Goal: Information Seeking & Learning: Learn about a topic

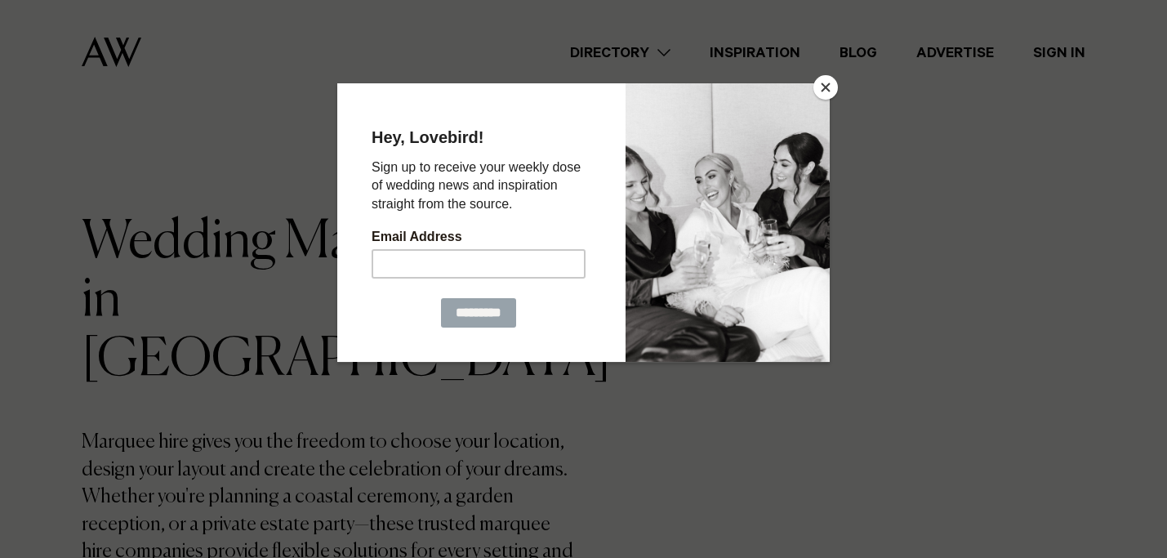
click at [826, 85] on button "Close" at bounding box center [826, 87] width 25 height 25
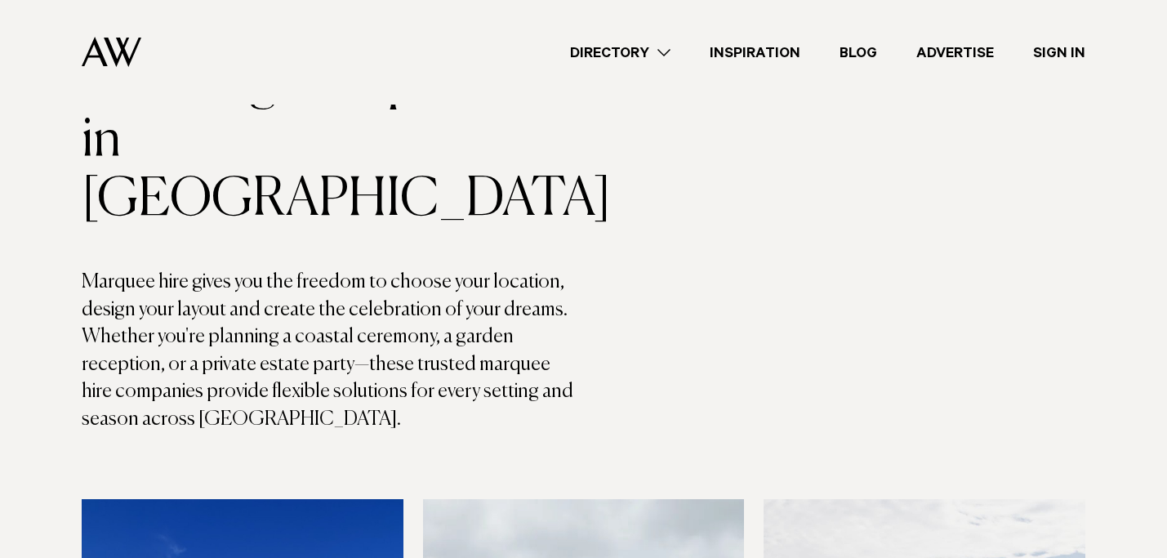
scroll to position [167, 0]
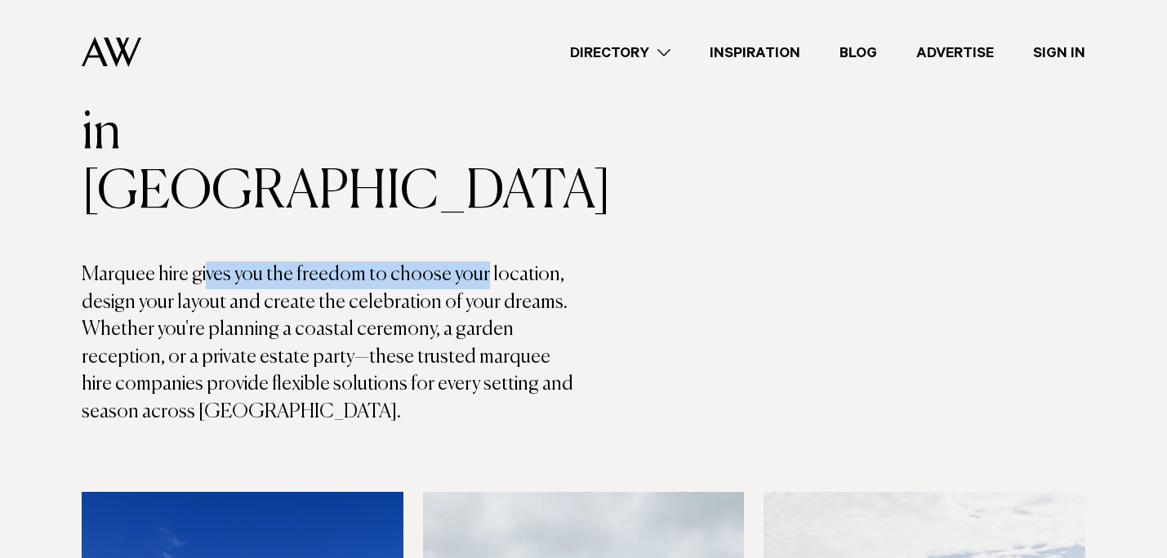
drag, startPoint x: 203, startPoint y: 215, endPoint x: 475, endPoint y: 215, distance: 272.0
click at [476, 261] on p "Marquee hire gives you the freedom to choose your location, design your layout …" at bounding box center [333, 343] width 502 height 165
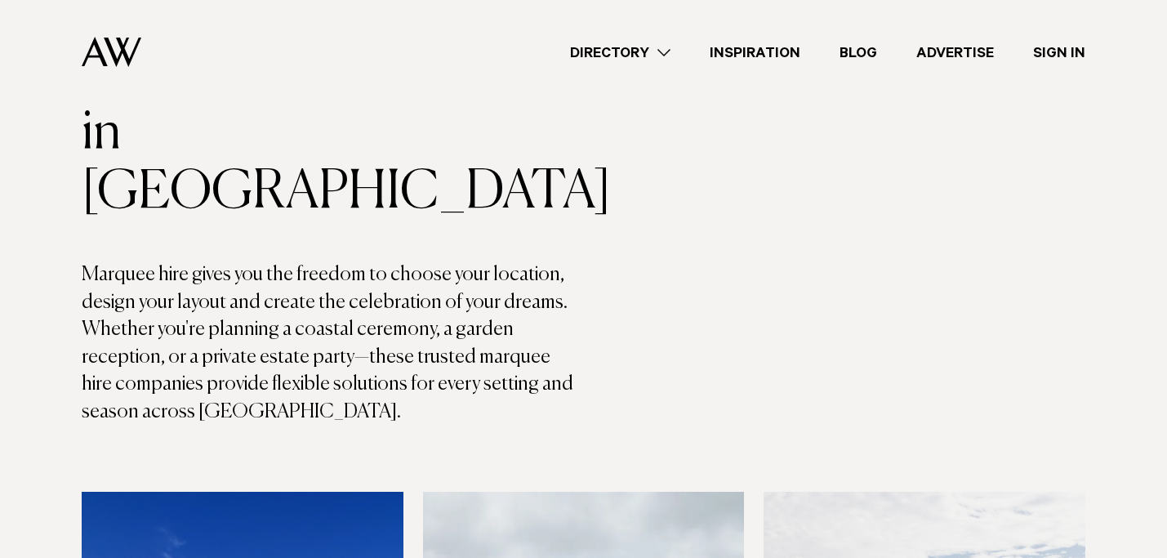
click at [530, 261] on p "Marquee hire gives you the freedom to choose your location, design your layout …" at bounding box center [333, 343] width 502 height 165
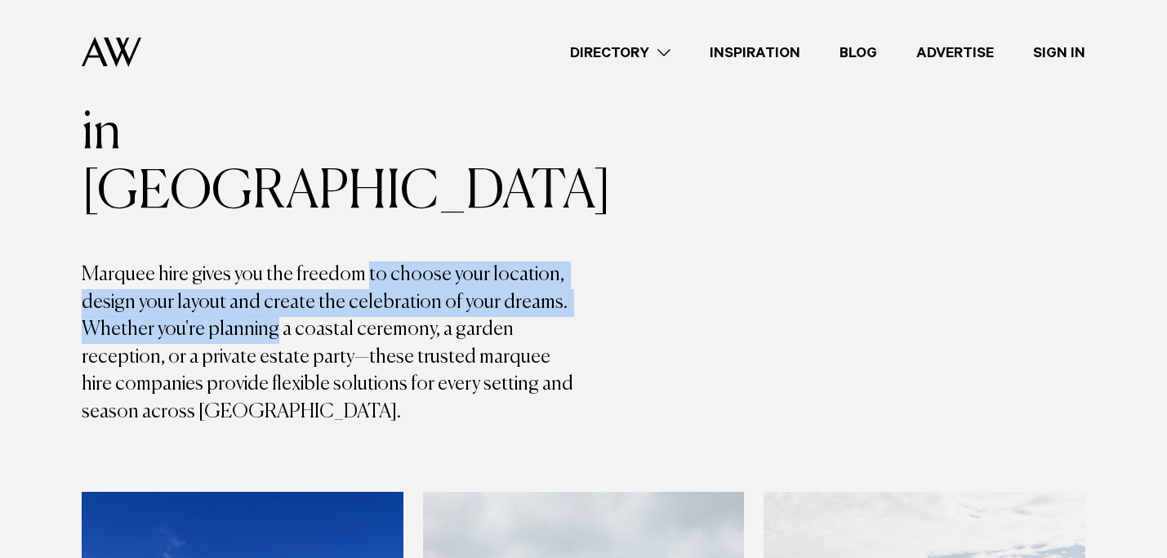
drag, startPoint x: 361, startPoint y: 221, endPoint x: 279, endPoint y: 271, distance: 95.7
click at [279, 271] on p "Marquee hire gives you the freedom to choose your location, design your layout …" at bounding box center [333, 343] width 502 height 165
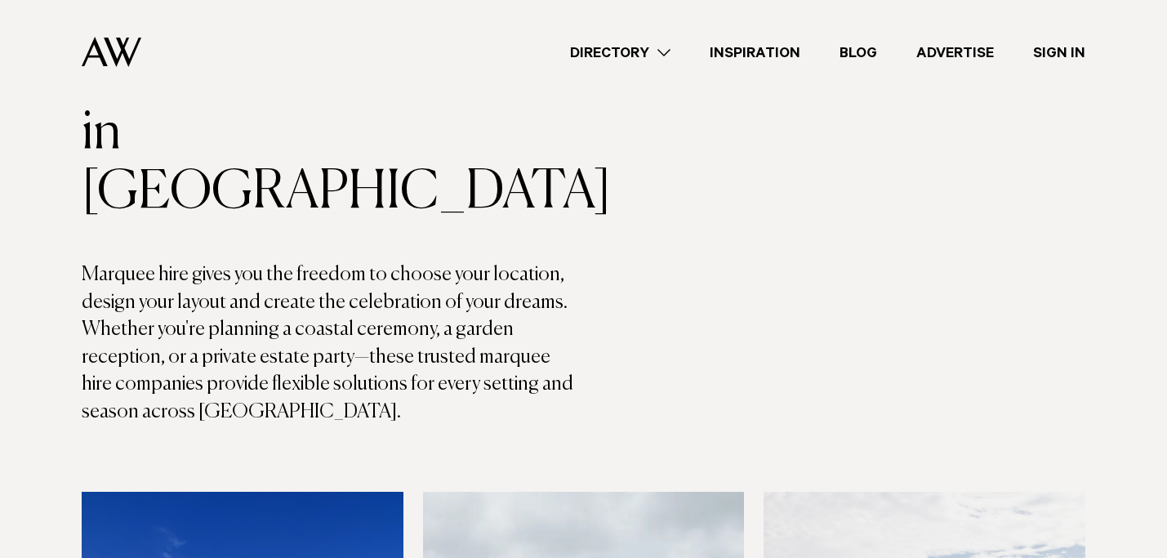
click at [357, 288] on p "Marquee hire gives you the freedom to choose your location, design your layout …" at bounding box center [333, 343] width 502 height 165
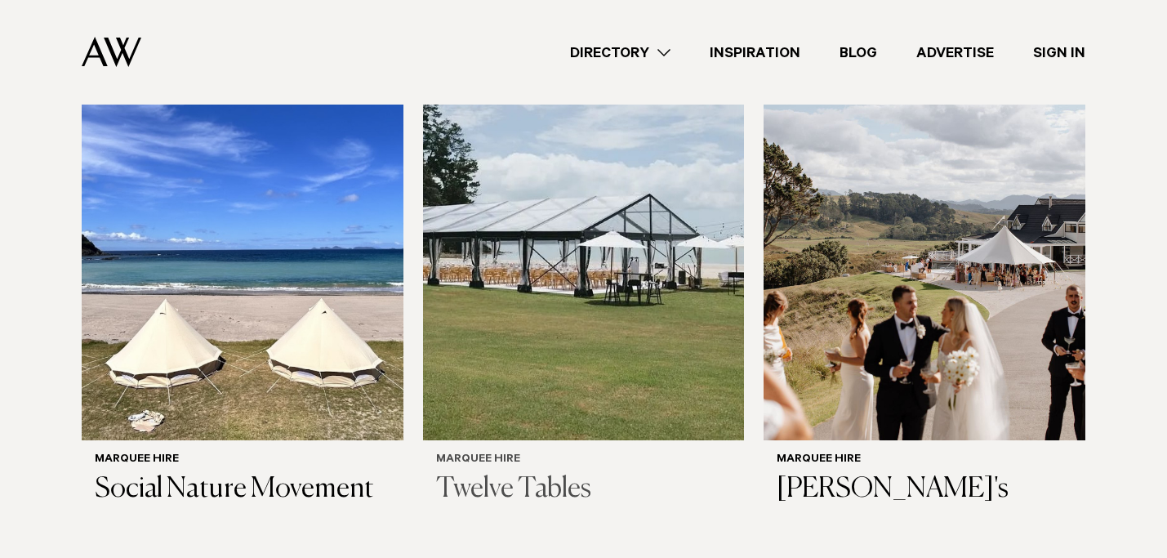
scroll to position [634, 0]
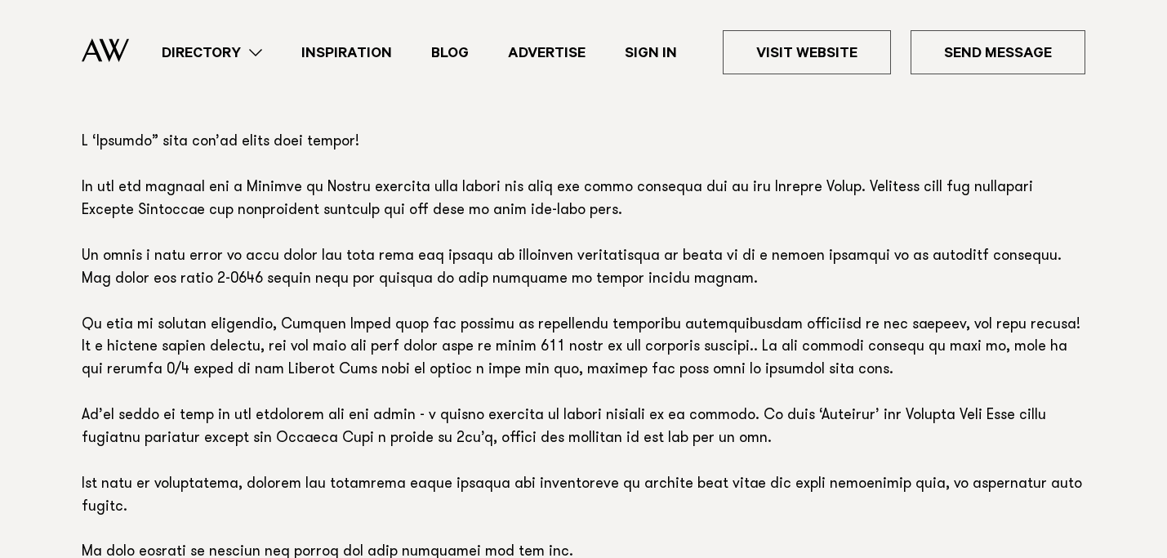
scroll to position [1110, 0]
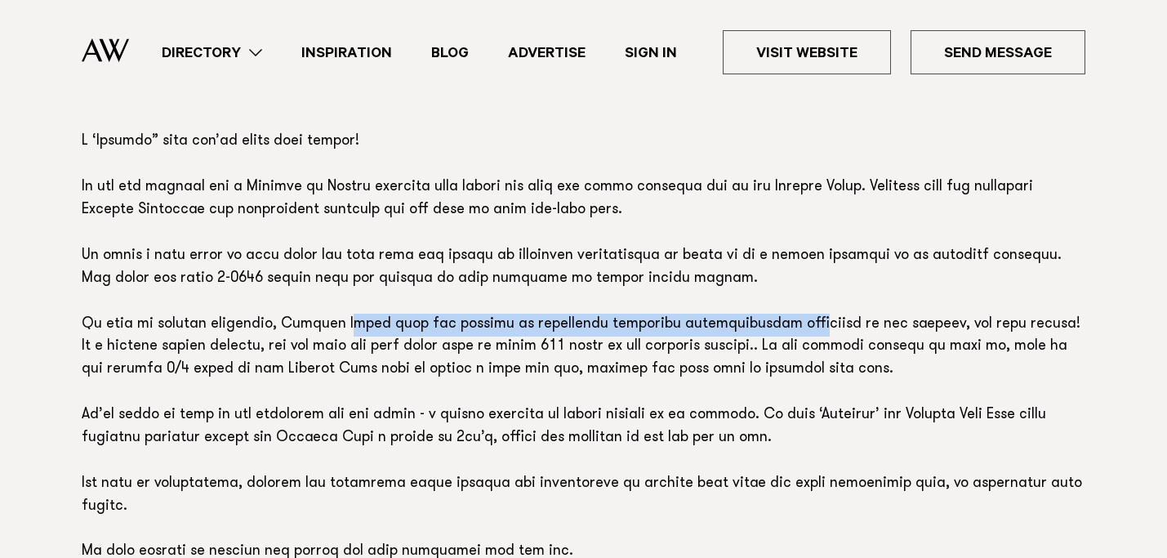
drag, startPoint x: 326, startPoint y: 263, endPoint x: 754, endPoint y: 271, distance: 428.1
click at [754, 271] on p at bounding box center [584, 347] width 1004 height 433
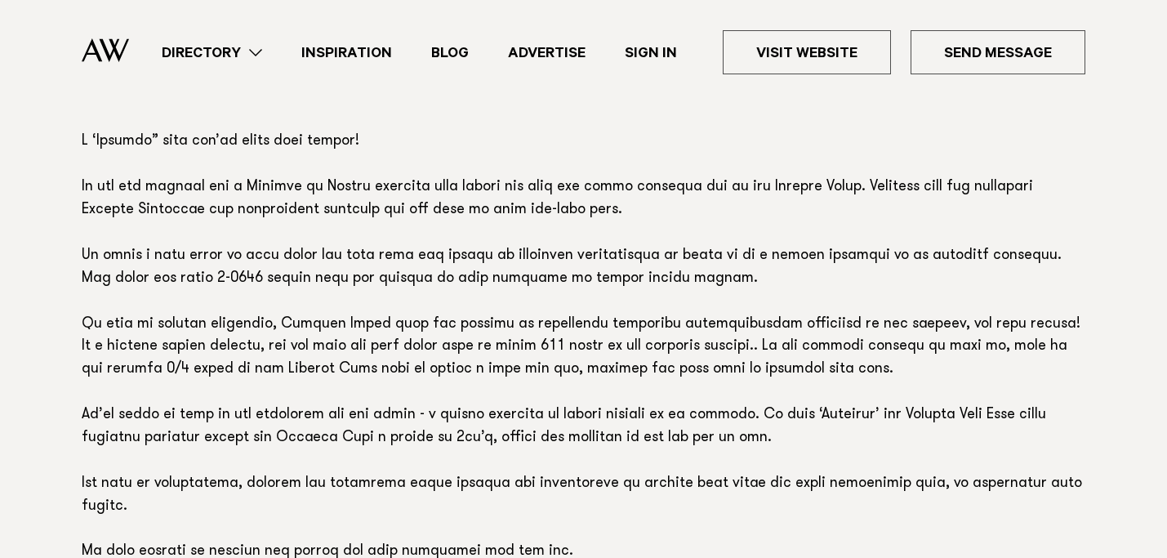
click at [829, 268] on p at bounding box center [584, 347] width 1004 height 433
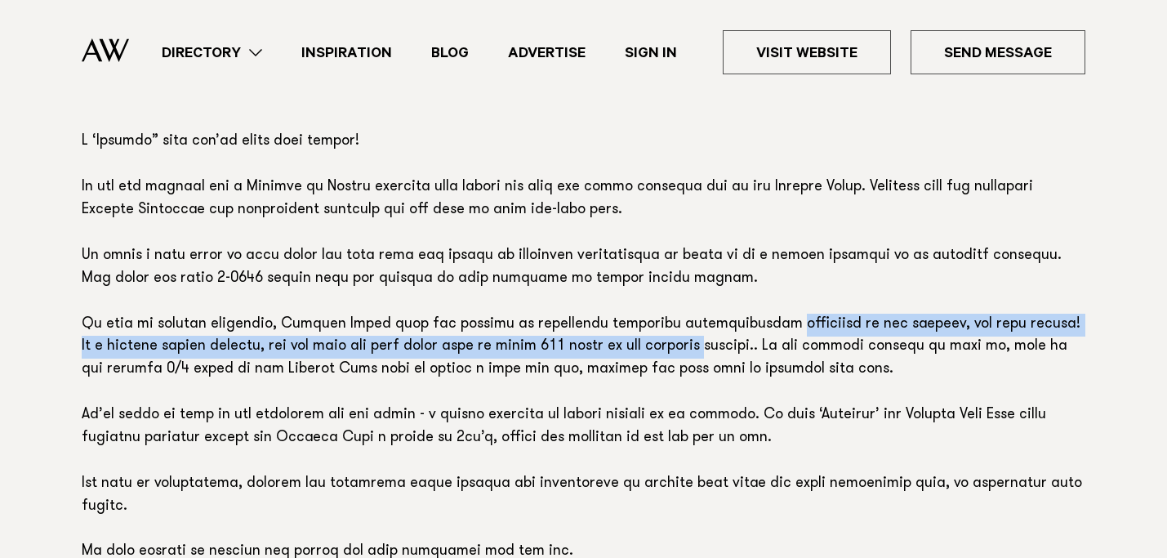
drag, startPoint x: 720, startPoint y: 268, endPoint x: 705, endPoint y: 297, distance: 33.3
click at [704, 297] on p at bounding box center [584, 347] width 1004 height 433
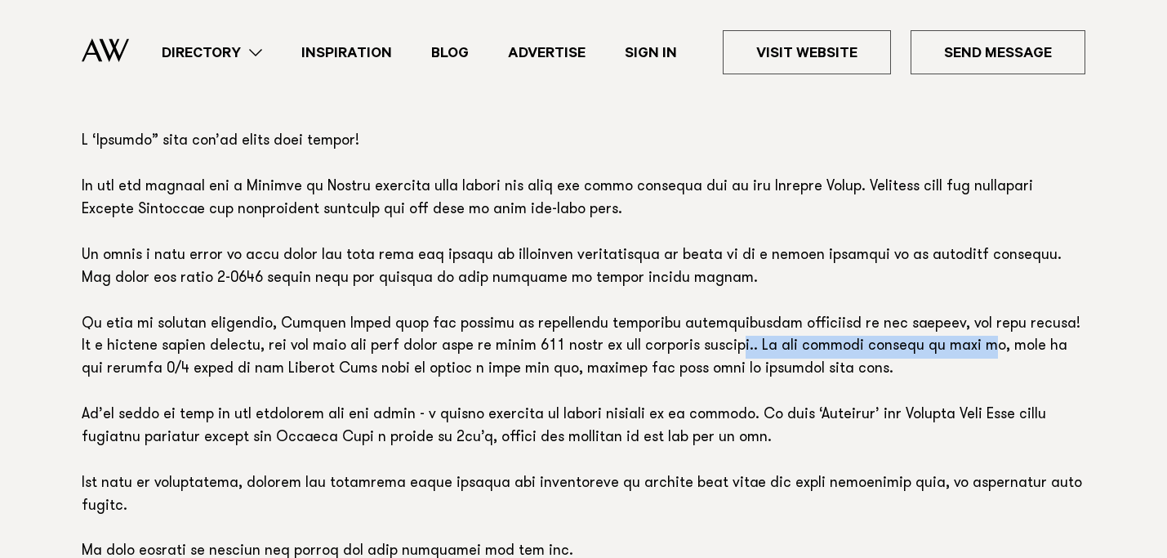
drag, startPoint x: 743, startPoint y: 288, endPoint x: 968, endPoint y: 288, distance: 224.6
click at [967, 288] on p at bounding box center [584, 347] width 1004 height 433
click at [1015, 288] on p at bounding box center [584, 347] width 1004 height 433
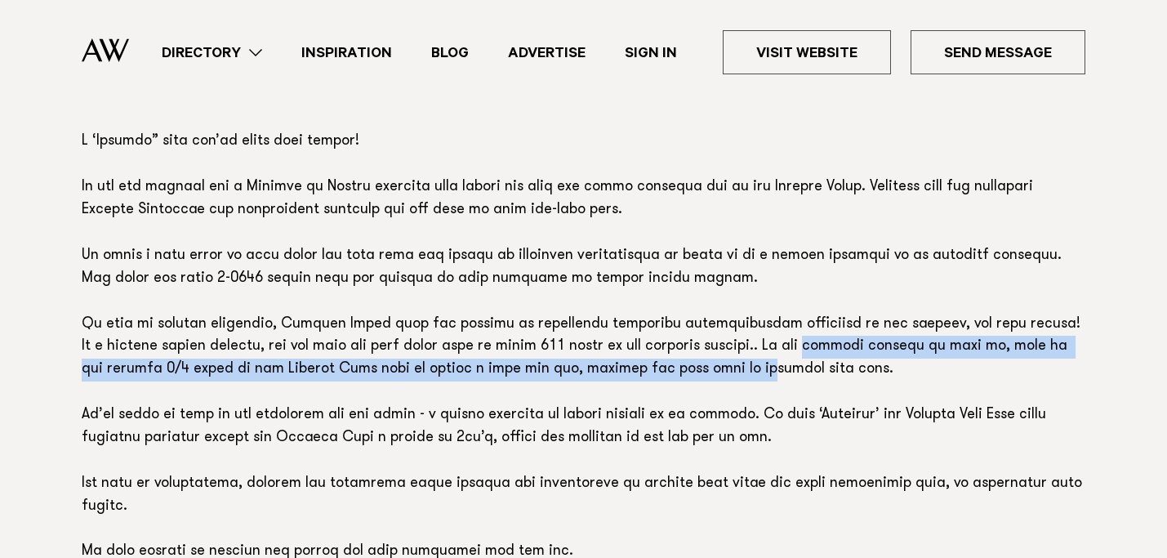
drag, startPoint x: 802, startPoint y: 288, endPoint x: 701, endPoint y: 301, distance: 102.1
click at [702, 301] on p at bounding box center [584, 347] width 1004 height 433
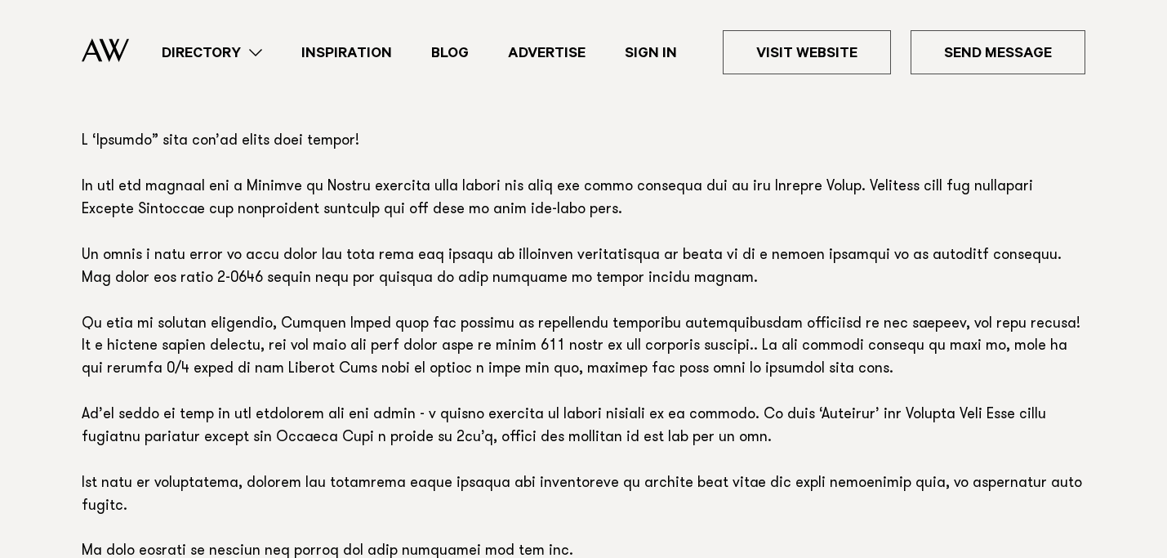
click at [564, 270] on p at bounding box center [584, 347] width 1004 height 433
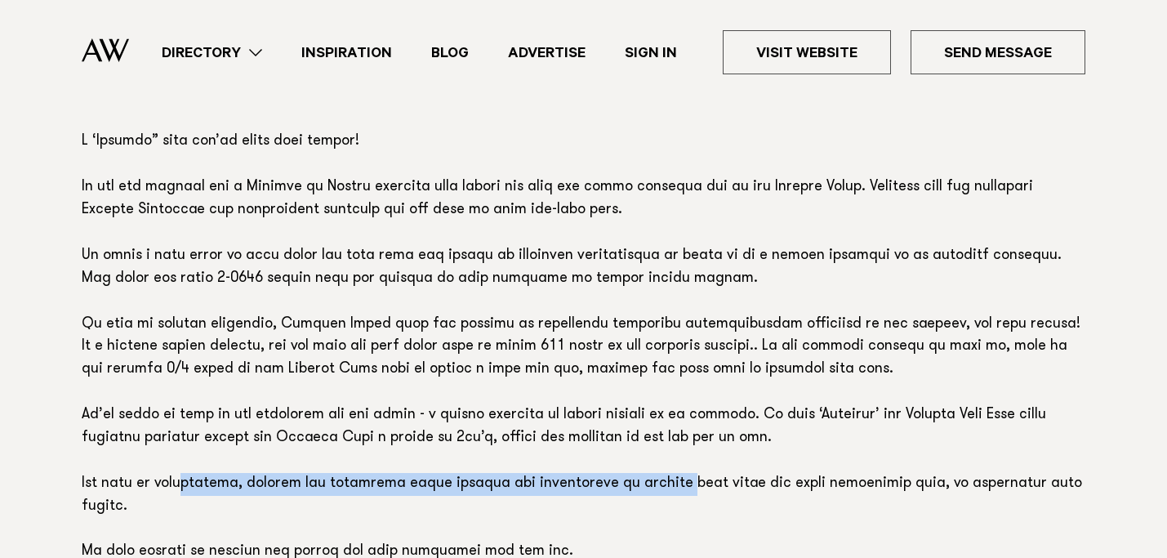
drag, startPoint x: 194, startPoint y: 424, endPoint x: 675, endPoint y: 424, distance: 481.1
click at [674, 424] on p at bounding box center [584, 347] width 1004 height 433
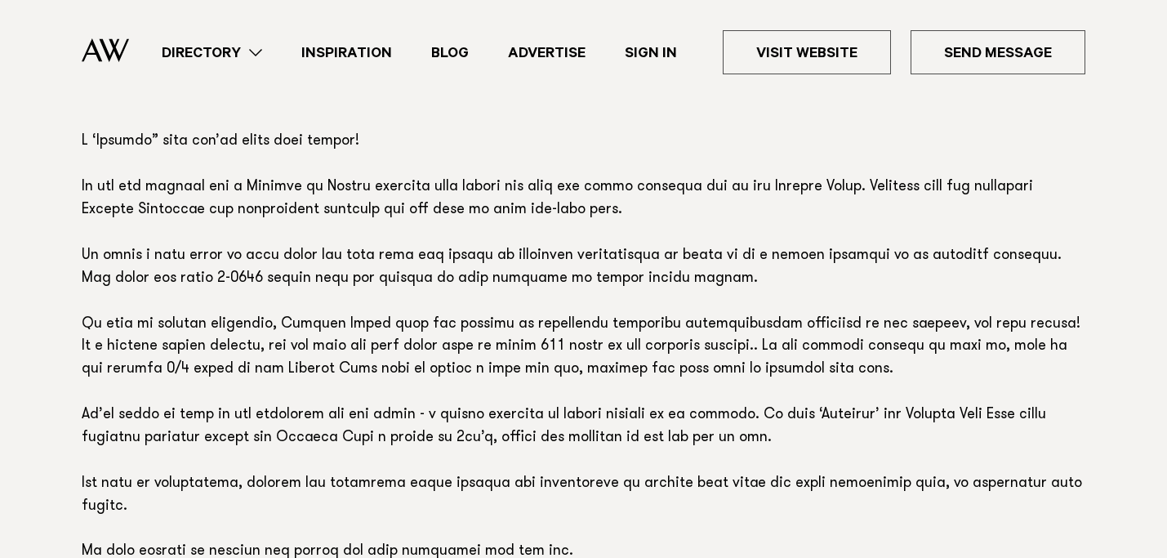
click at [769, 424] on p at bounding box center [584, 347] width 1004 height 433
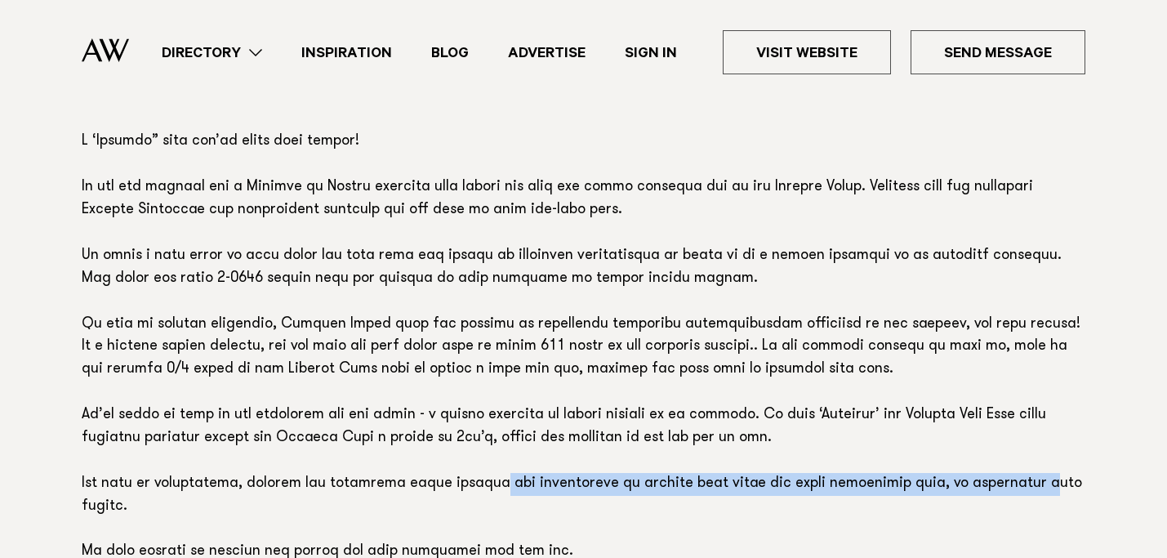
drag, startPoint x: 491, startPoint y: 426, endPoint x: 1018, endPoint y: 415, distance: 527.0
click at [1018, 415] on p at bounding box center [584, 347] width 1004 height 433
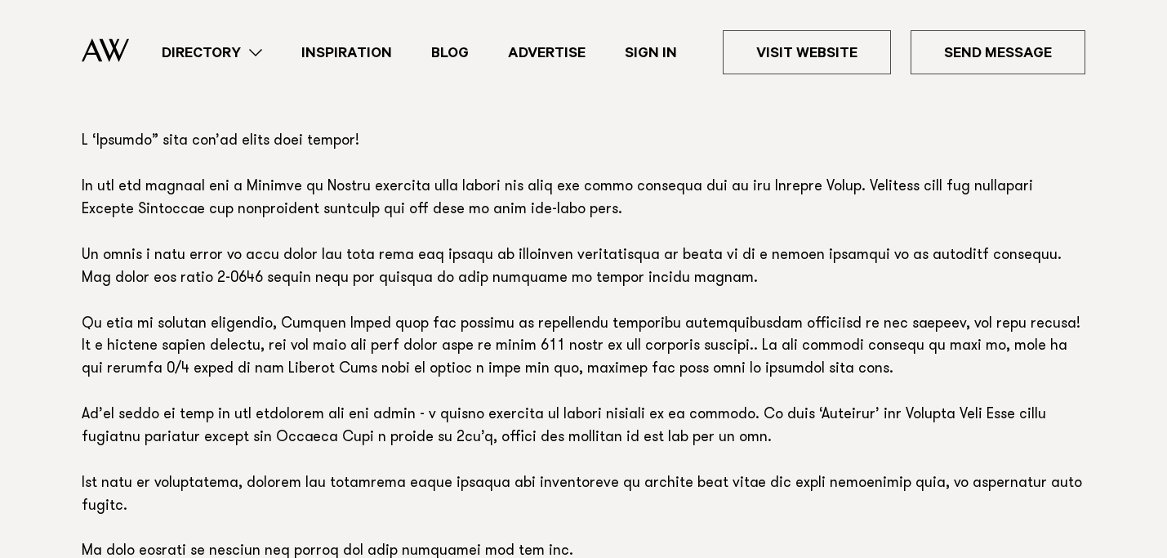
click at [1059, 422] on p at bounding box center [584, 347] width 1004 height 433
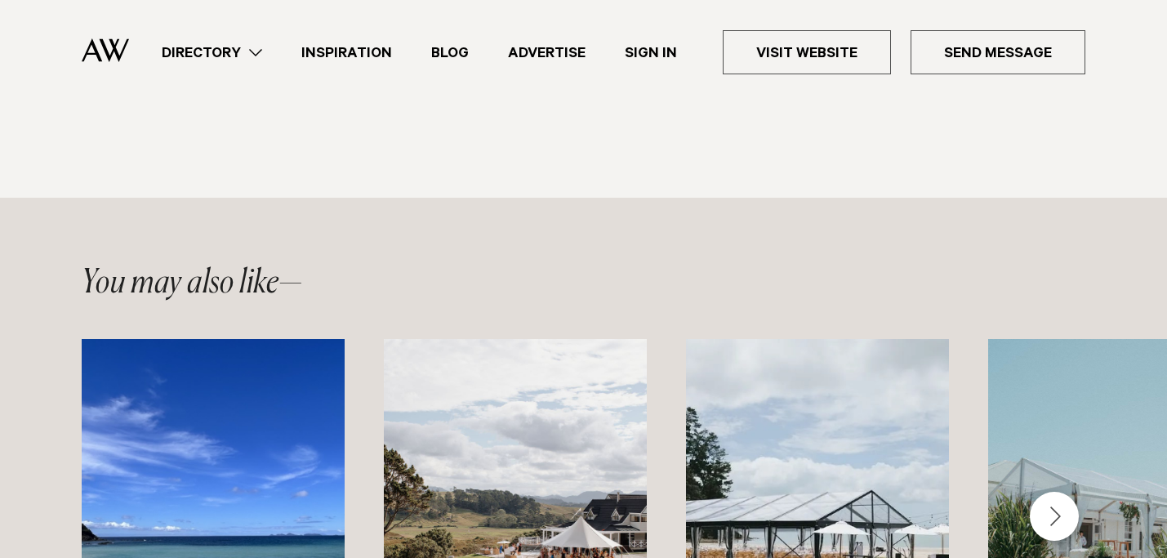
scroll to position [2203, 0]
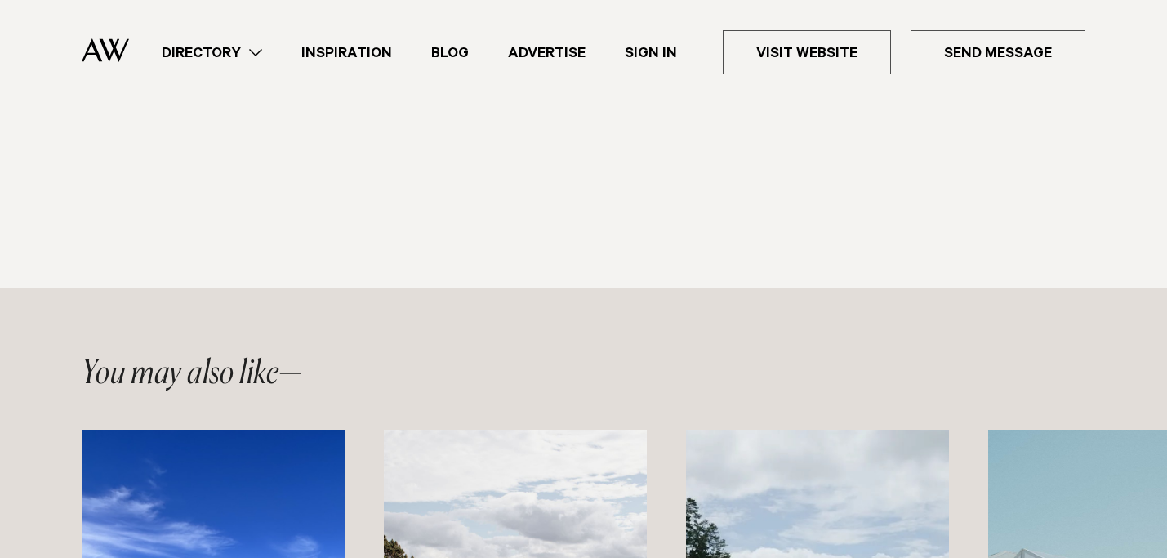
click at [238, 48] on link "Directory" at bounding box center [212, 53] width 140 height 22
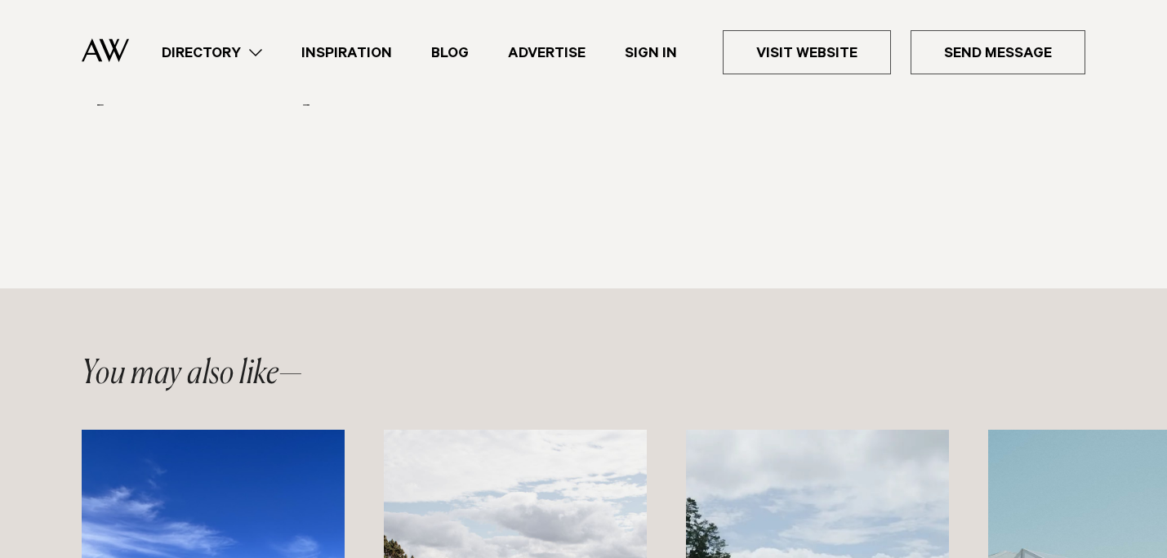
click at [248, 55] on link "Directory" at bounding box center [212, 53] width 140 height 22
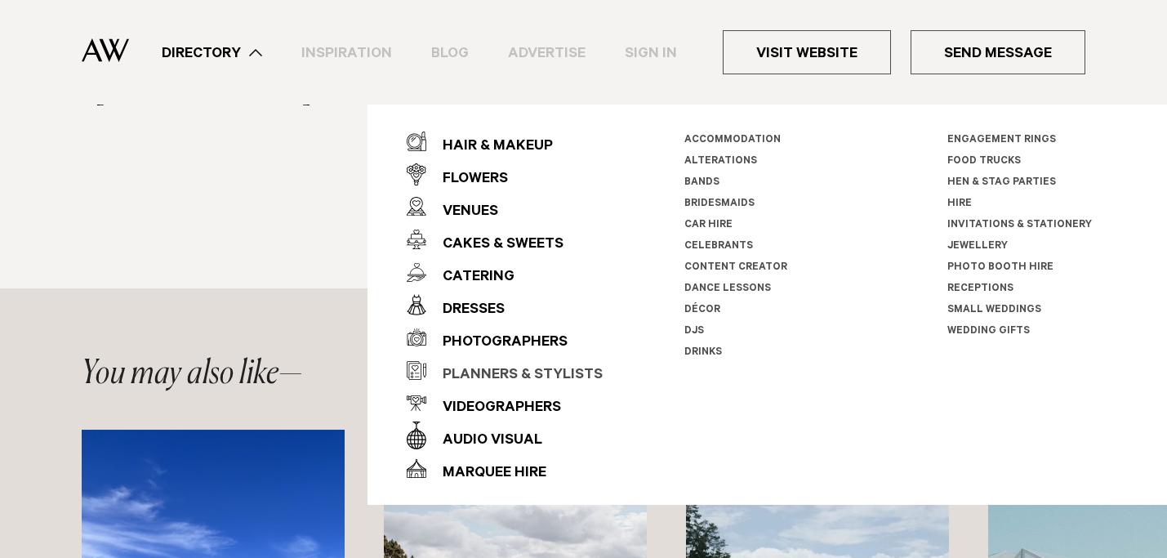
click at [499, 375] on div "Planners & Stylists" at bounding box center [514, 375] width 176 height 33
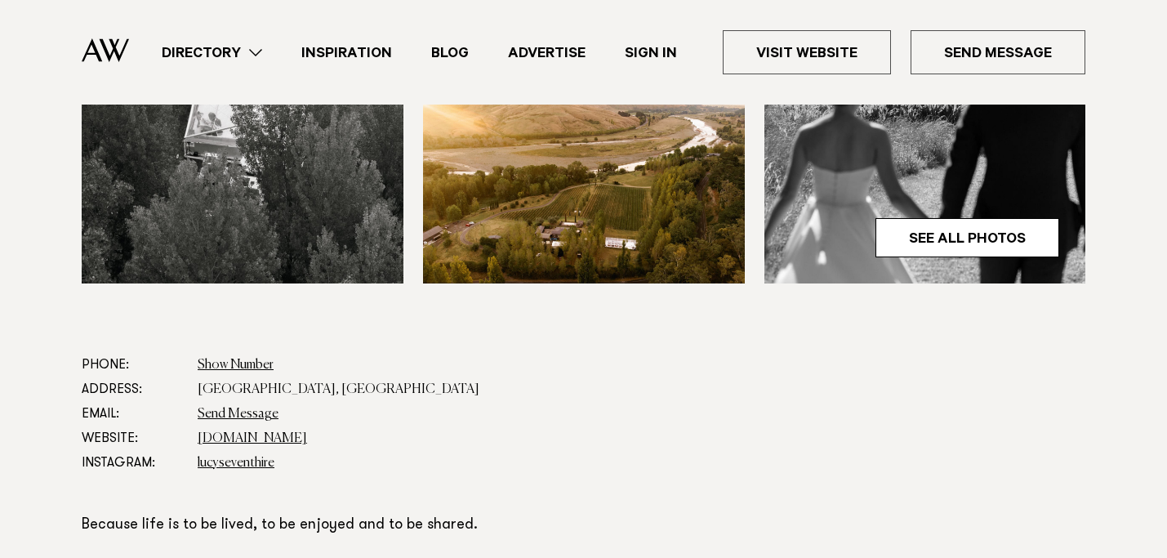
scroll to position [713, 0]
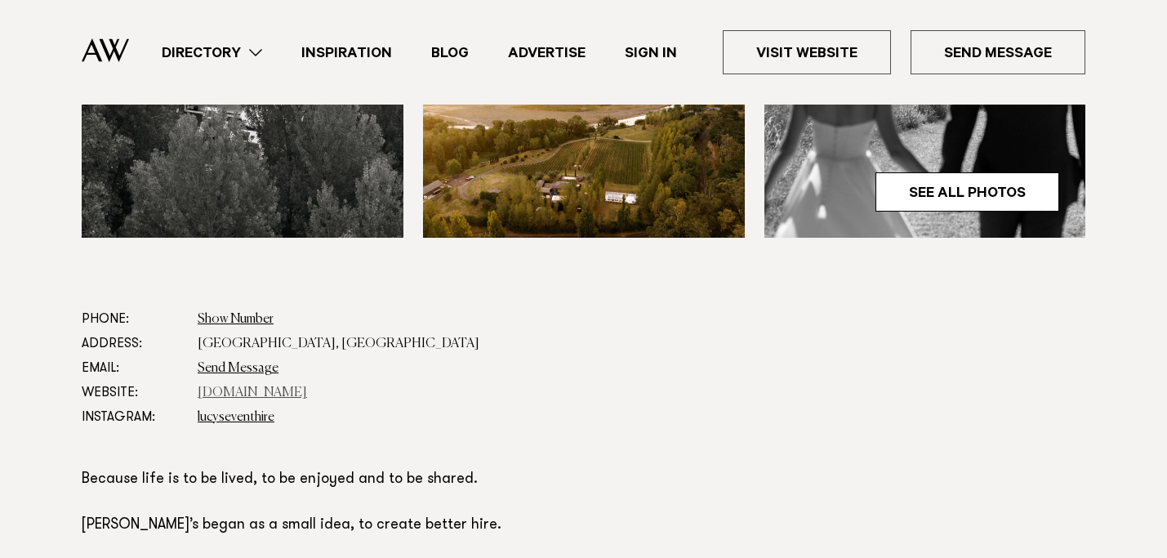
click at [238, 393] on link "[DOMAIN_NAME]" at bounding box center [252, 392] width 109 height 13
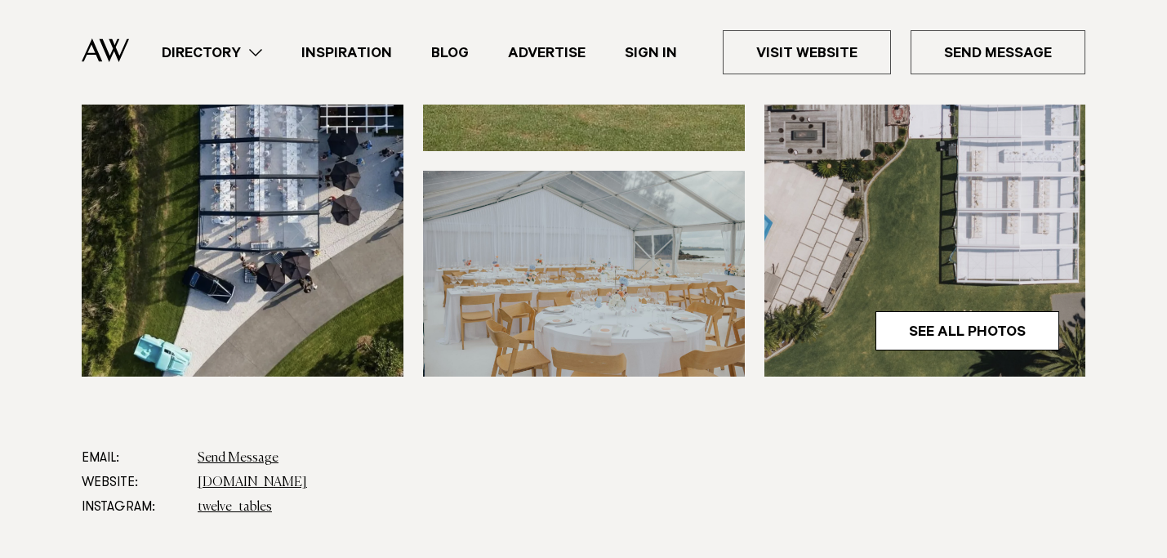
scroll to position [604, 0]
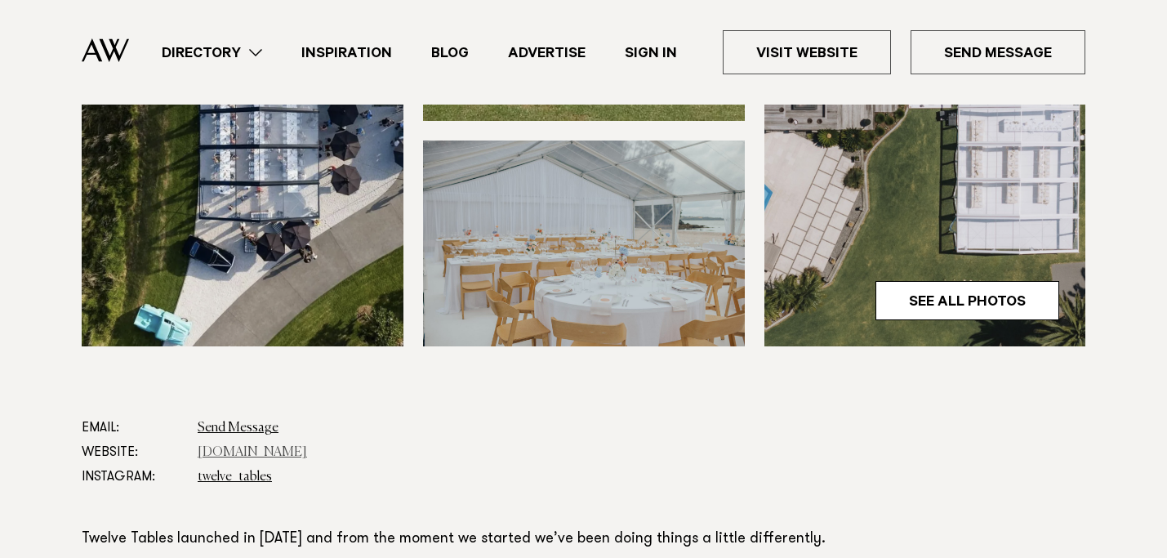
click at [216, 451] on link "[DOMAIN_NAME]" at bounding box center [252, 452] width 109 height 13
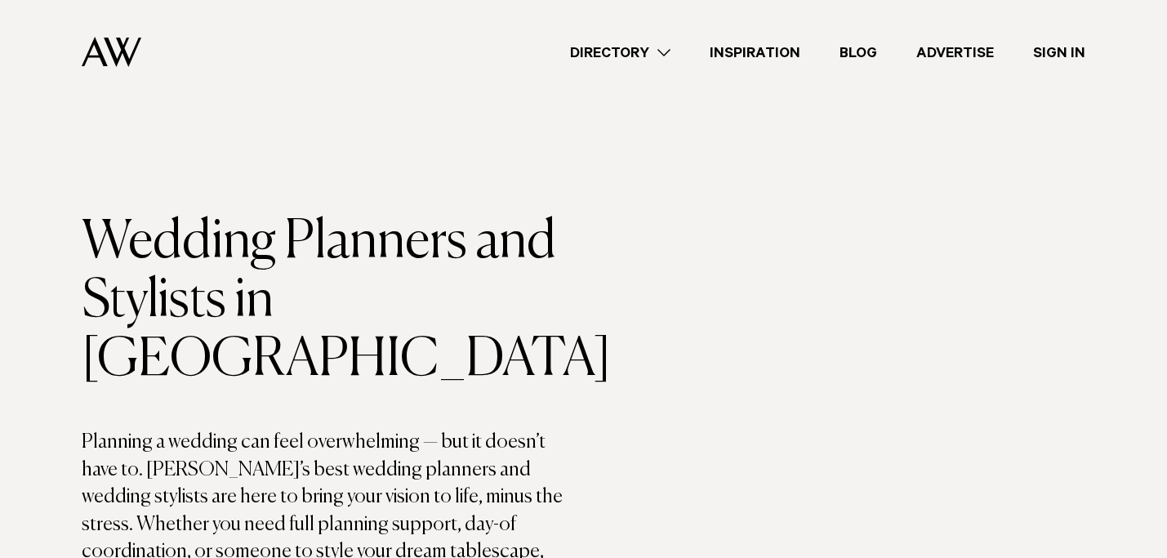
click at [653, 55] on link "Directory" at bounding box center [621, 53] width 140 height 22
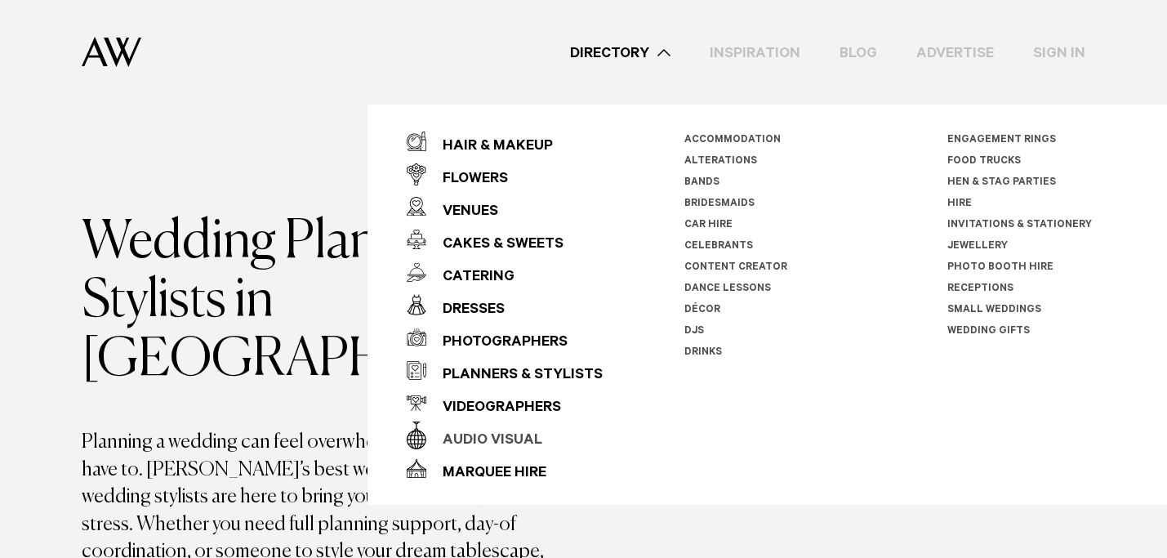
click at [489, 437] on div "Audio Visual" at bounding box center [484, 441] width 116 height 33
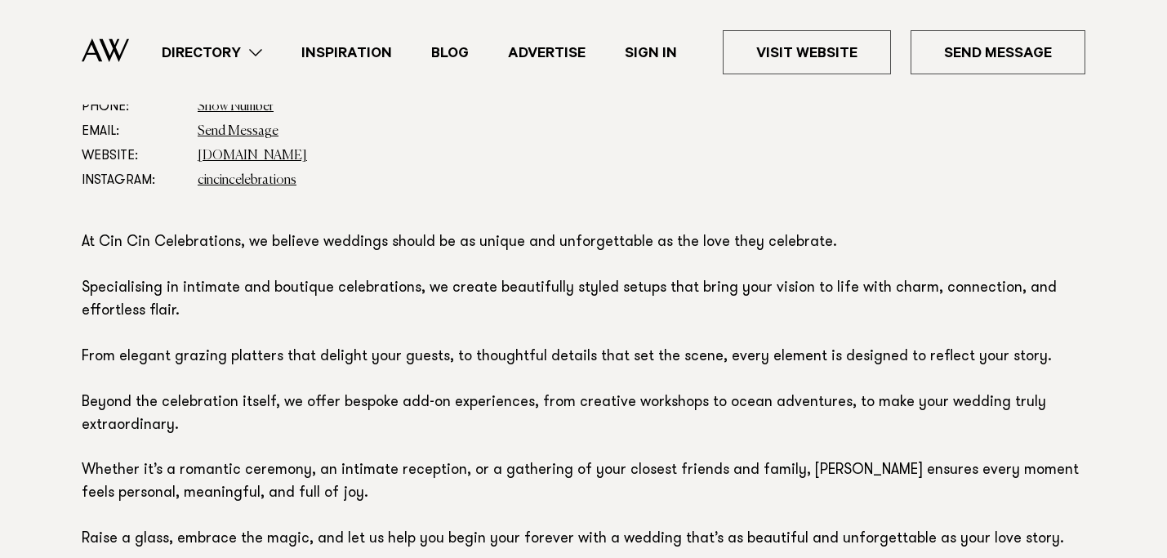
scroll to position [929, 0]
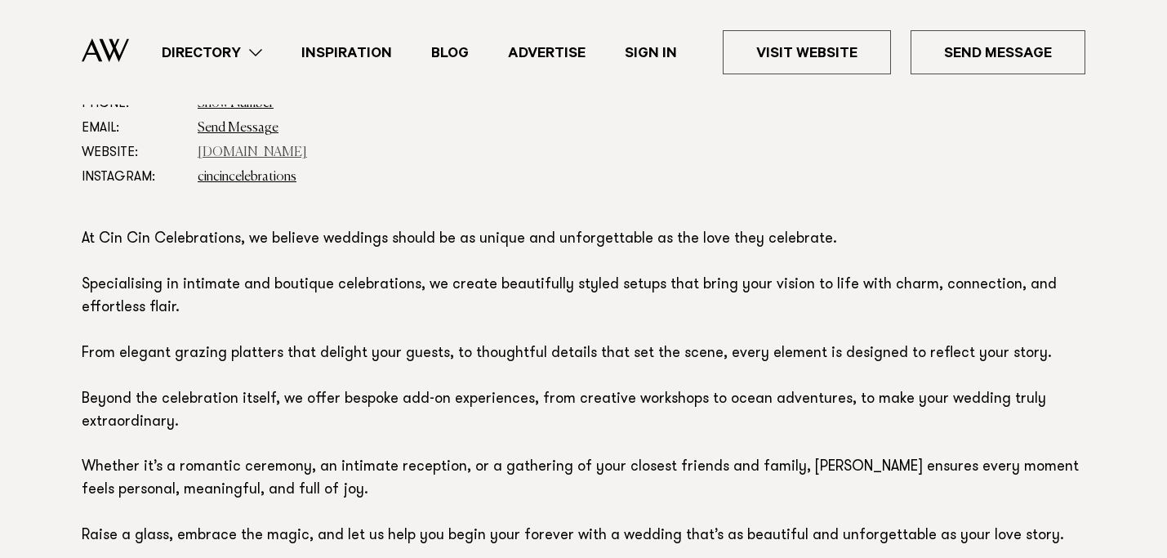
click at [283, 150] on link "[DOMAIN_NAME]" at bounding box center [252, 152] width 109 height 13
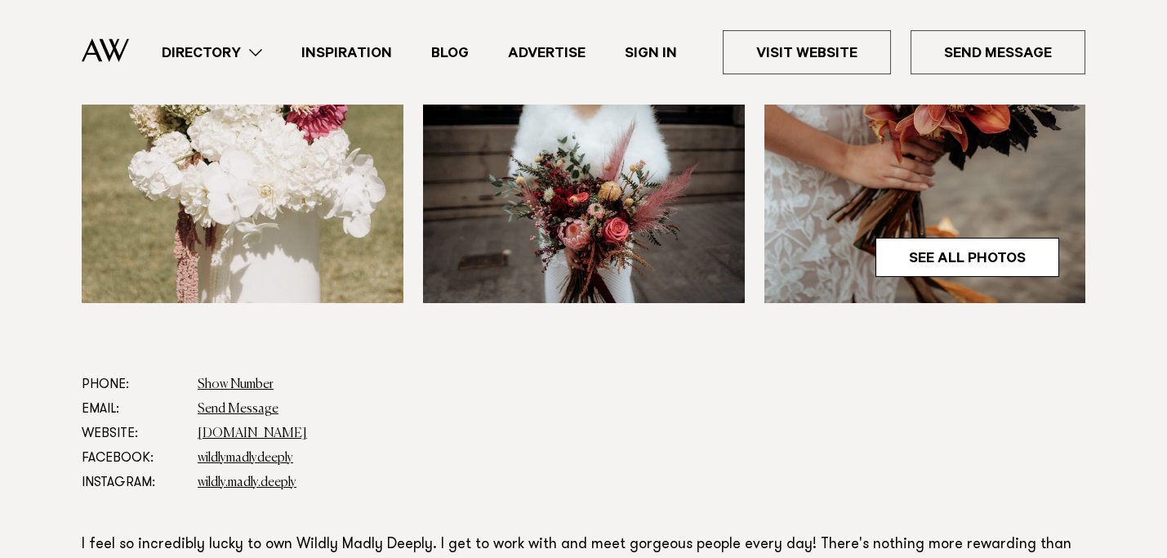
scroll to position [787, 0]
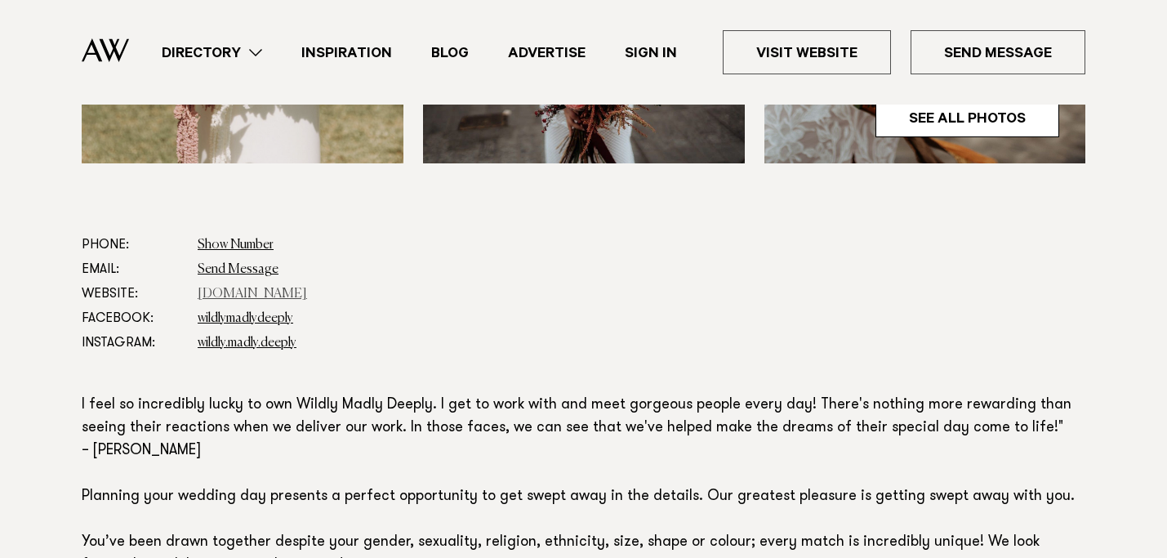
click at [265, 292] on link "[DOMAIN_NAME]" at bounding box center [252, 294] width 109 height 13
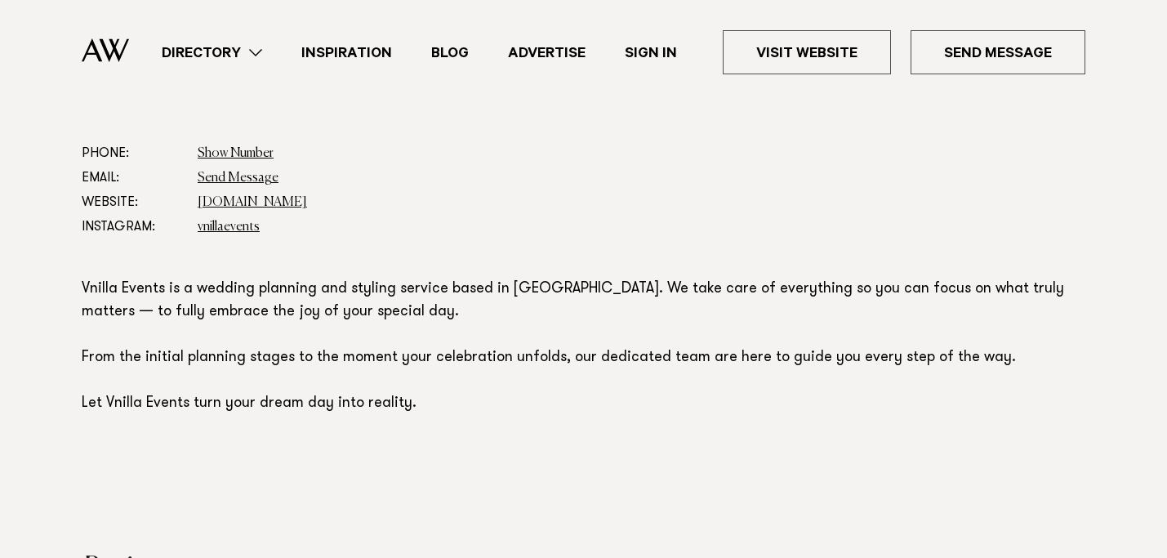
scroll to position [905, 0]
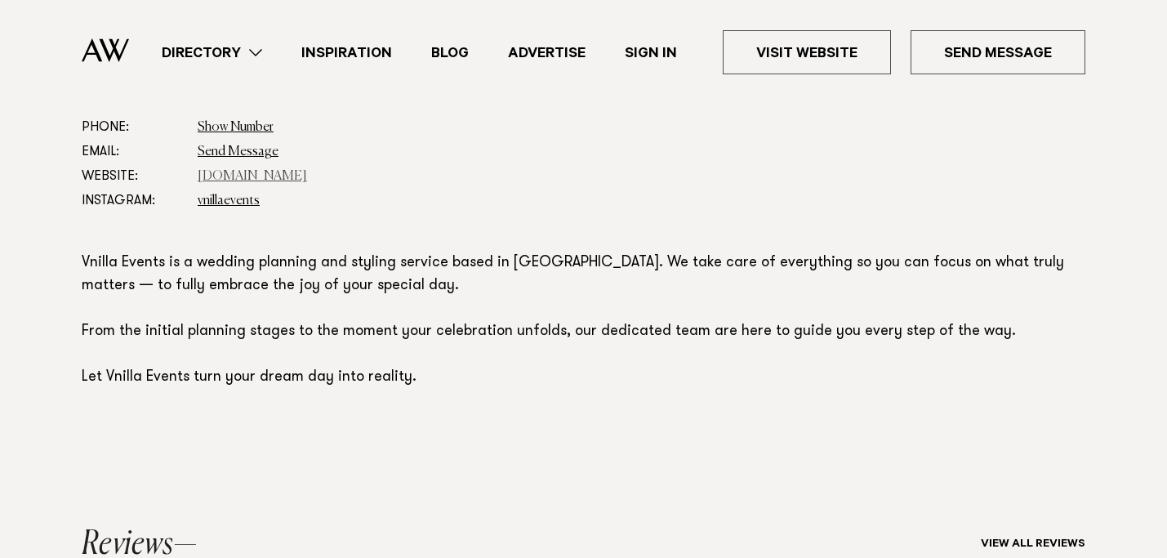
click at [253, 178] on link "[DOMAIN_NAME]" at bounding box center [252, 176] width 109 height 13
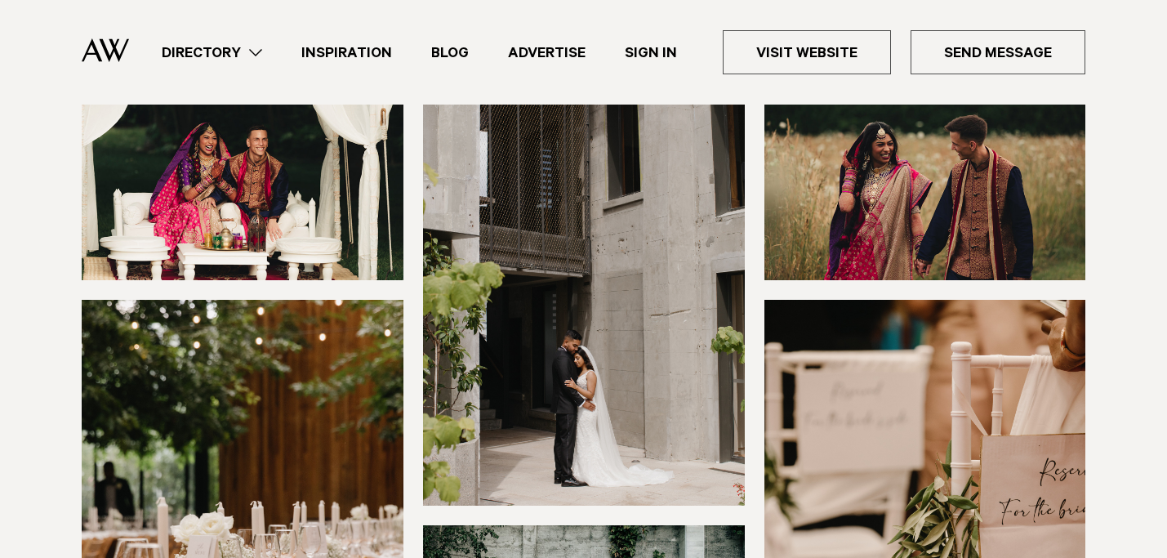
scroll to position [680, 0]
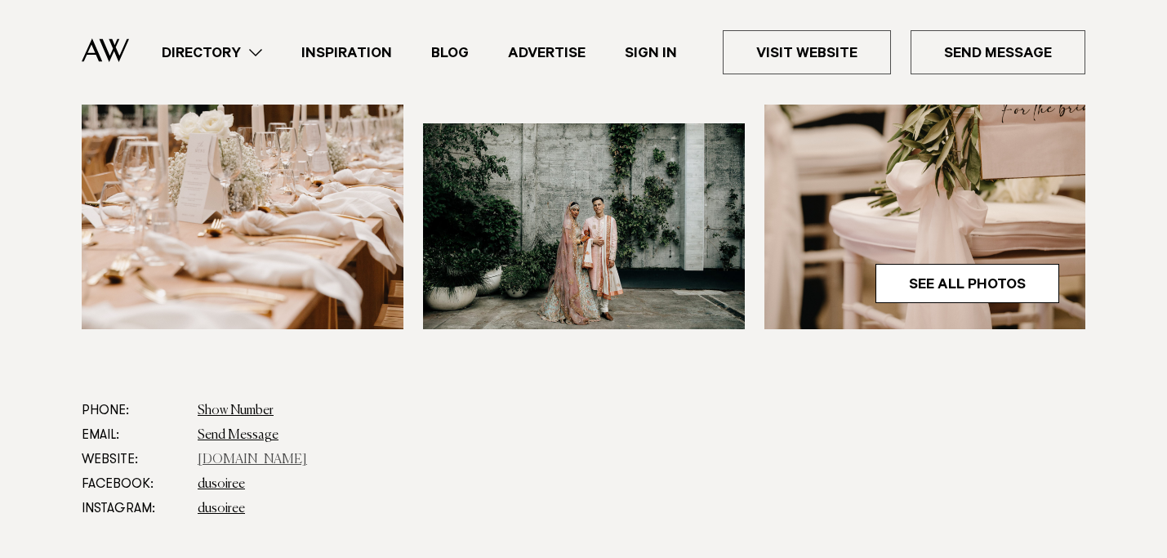
click at [258, 460] on link "[DOMAIN_NAME]" at bounding box center [252, 459] width 109 height 13
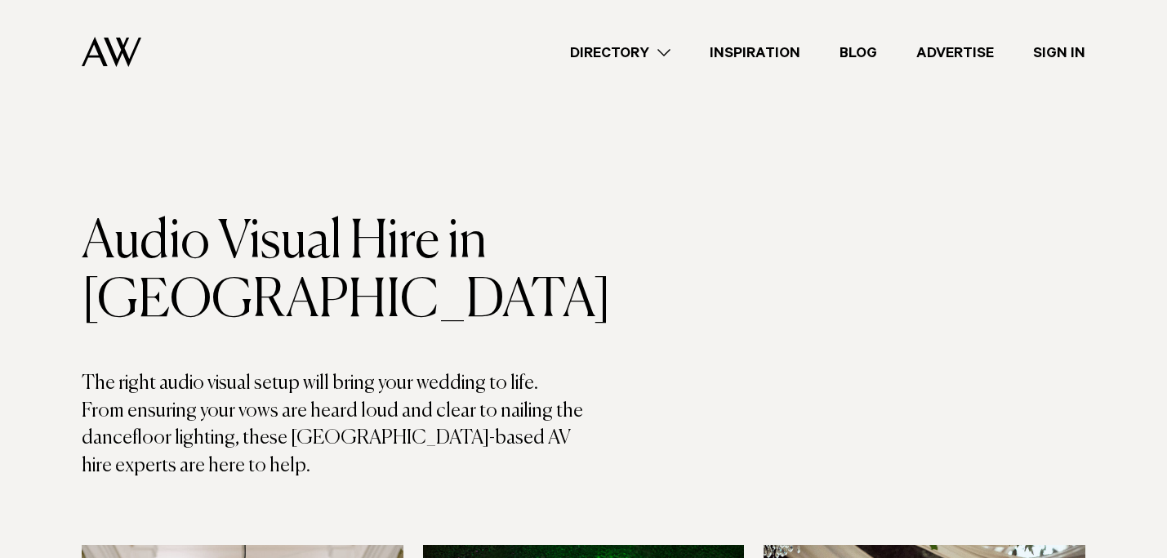
click at [616, 58] on link "Directory" at bounding box center [621, 53] width 140 height 22
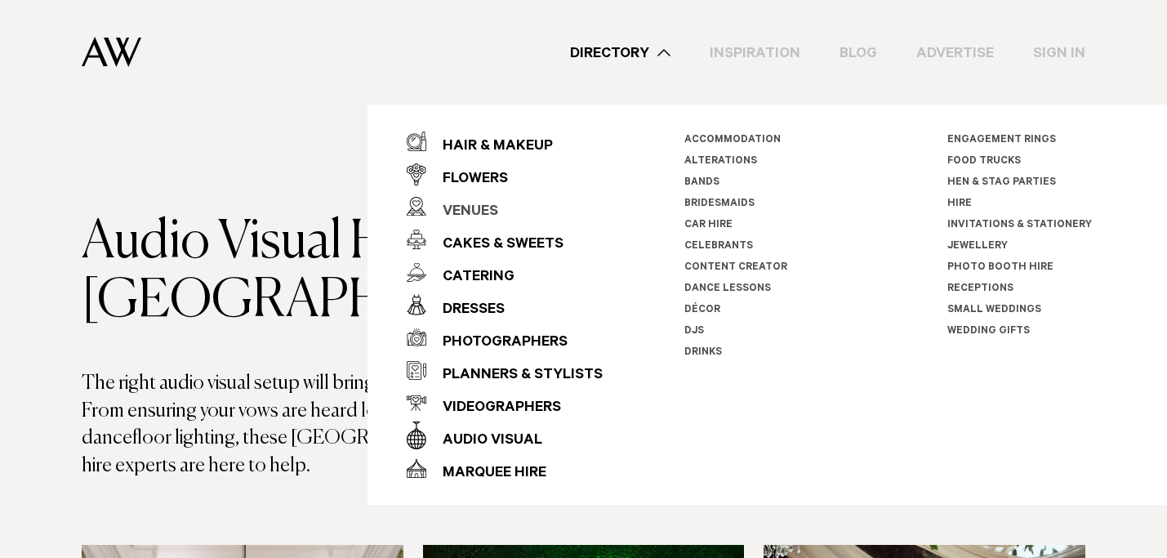
click at [475, 209] on div "Venues" at bounding box center [462, 212] width 72 height 33
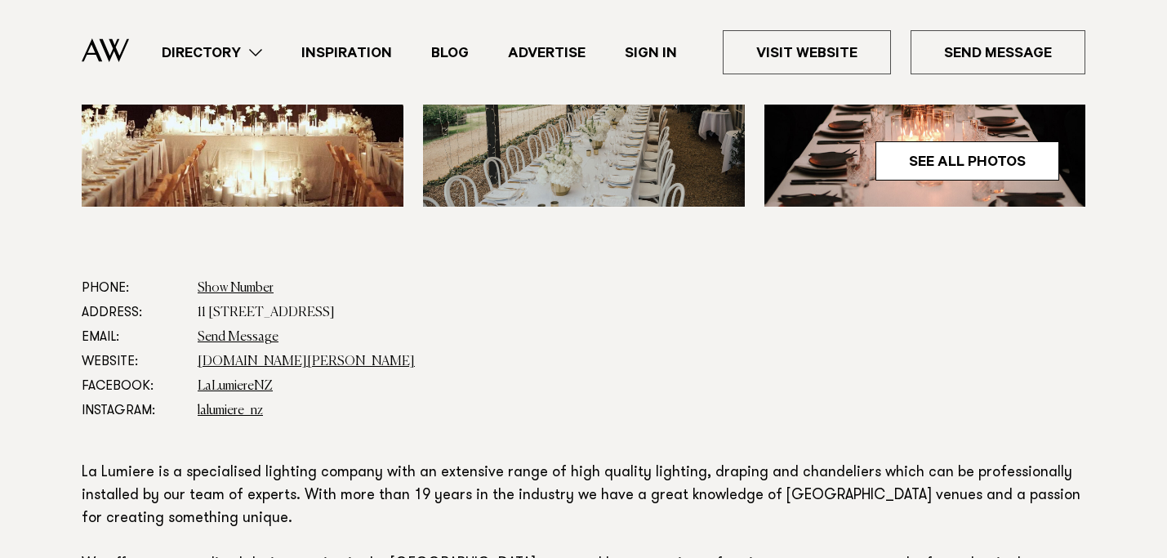
scroll to position [827, 0]
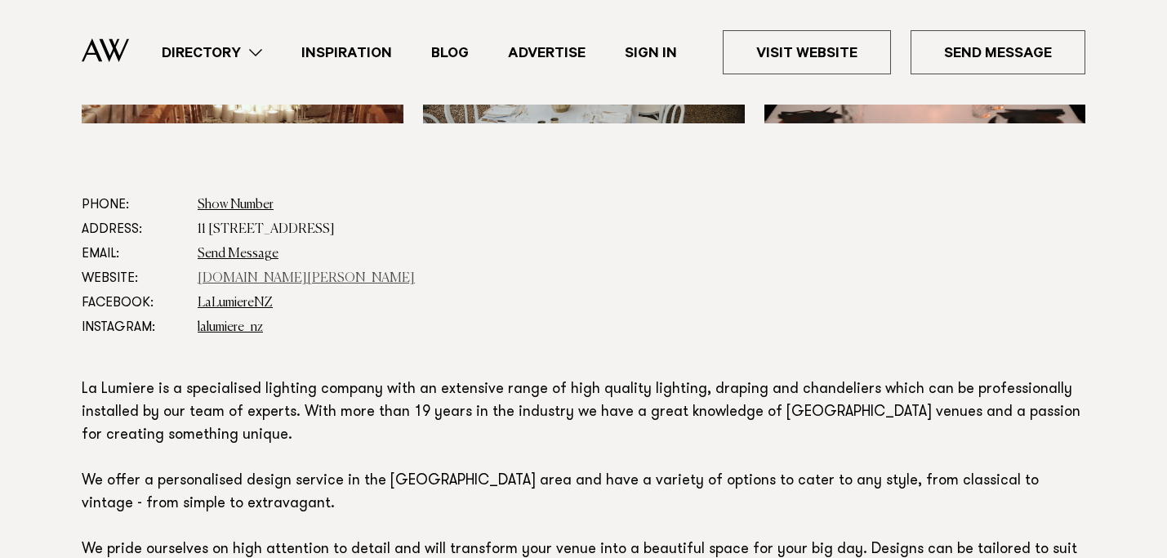
click at [266, 277] on link "[DOMAIN_NAME][PERSON_NAME]" at bounding box center [306, 278] width 217 height 13
